Goal: Information Seeking & Learning: Check status

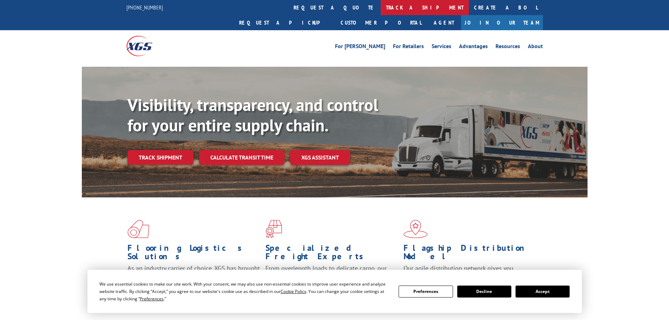
click at [381, 5] on link "track a shipment" at bounding box center [425, 7] width 88 height 15
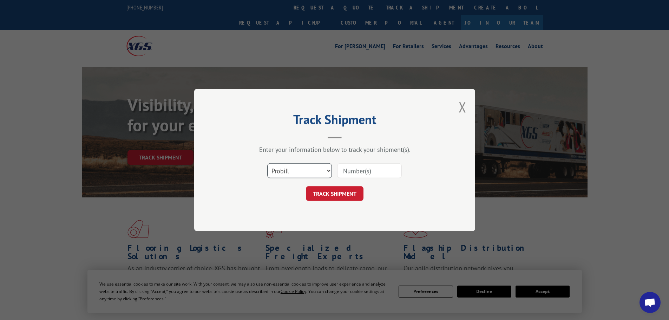
click at [311, 172] on select "Select category... Probill BOL PO" at bounding box center [299, 170] width 65 height 15
select select "bol"
click at [267, 163] on select "Select category... Probill BOL PO" at bounding box center [299, 170] width 65 height 15
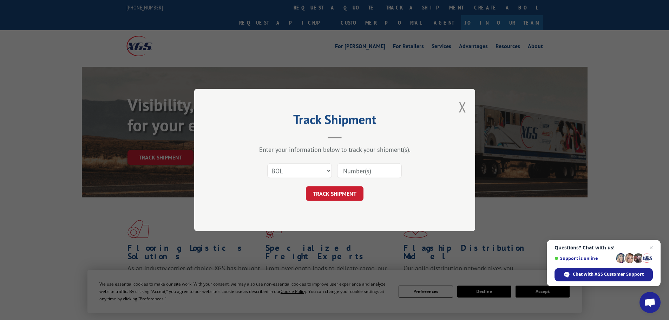
paste input "5529268"
type input "5529268"
click at [339, 189] on button "TRACK SHIPMENT" at bounding box center [335, 193] width 58 height 15
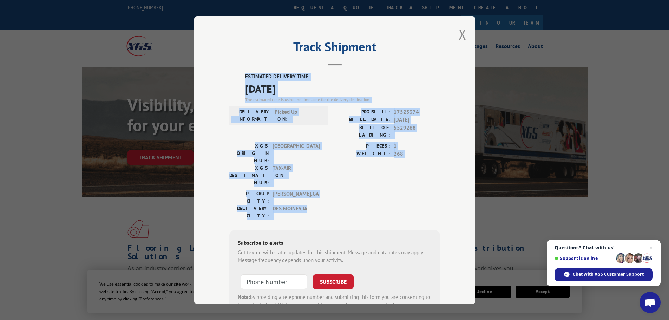
drag, startPoint x: 243, startPoint y: 75, endPoint x: 406, endPoint y: 176, distance: 191.6
click at [406, 176] on div "ESTIMATED DELIVERY TIME: [DATE] The estimated time is using the time zone for t…" at bounding box center [334, 199] width 211 height 253
copy div "ESTIMATED DELIVERY TIME: [DATE] The estimated time is using the time zone for t…"
click at [459, 34] on button "Close modal" at bounding box center [463, 34] width 8 height 19
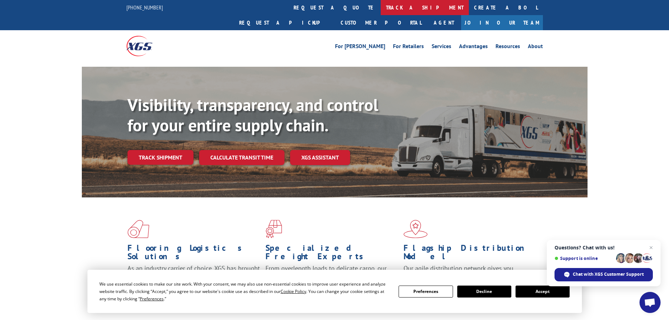
click at [381, 9] on link "track a shipment" at bounding box center [425, 7] width 88 height 15
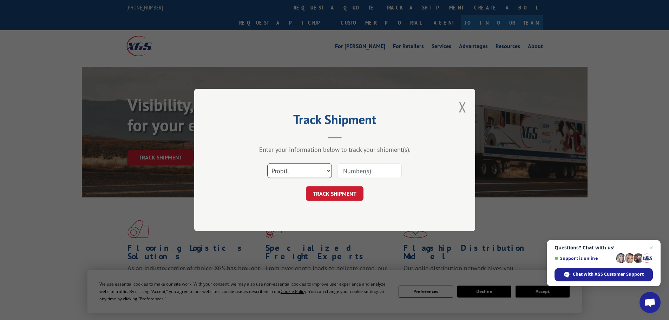
click at [319, 170] on select "Select category... Probill BOL PO" at bounding box center [299, 170] width 65 height 15
select select "bol"
click at [267, 163] on select "Select category... Probill BOL PO" at bounding box center [299, 170] width 65 height 15
paste input "7046063"
type input "7046063"
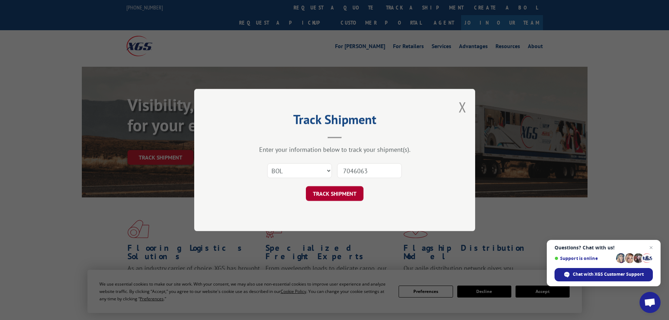
click at [343, 193] on button "TRACK SHIPMENT" at bounding box center [335, 193] width 58 height 15
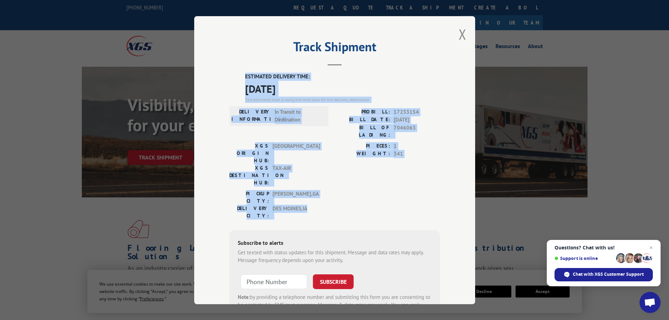
drag, startPoint x: 240, startPoint y: 72, endPoint x: 410, endPoint y: 178, distance: 199.8
click at [410, 178] on div "Track Shipment ESTIMATED DELIVERY TIME: [DATE] The estimated time is using the …" at bounding box center [334, 160] width 281 height 288
copy div "ESTIMATED DELIVERY TIME: [DATE] The estimated time is using the time zone for t…"
